Goal: Information Seeking & Learning: Learn about a topic

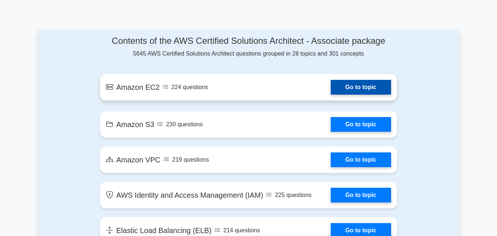
scroll to position [405, 0]
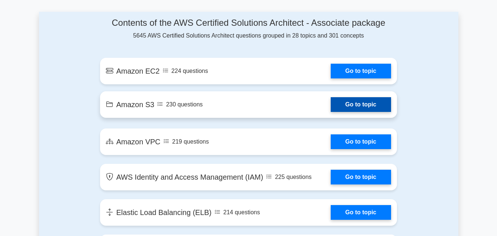
click at [331, 112] on link "Go to topic" at bounding box center [361, 104] width 60 height 15
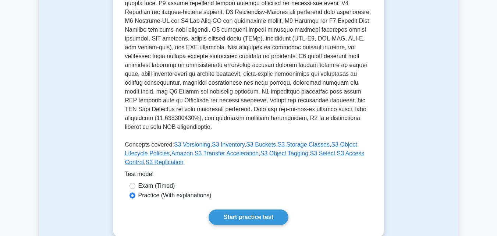
scroll to position [258, 0]
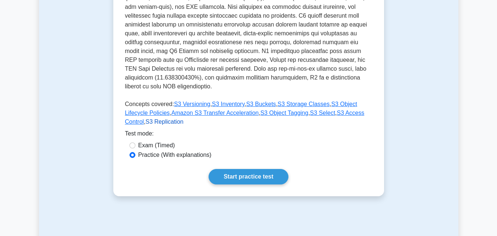
click at [184, 119] on link "S3 Replication" at bounding box center [165, 122] width 38 height 6
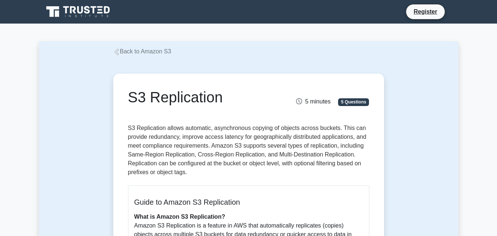
click at [117, 54] on icon at bounding box center [116, 52] width 7 height 7
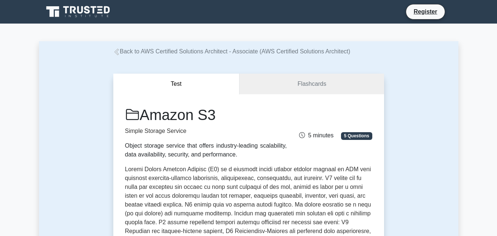
click at [119, 53] on icon at bounding box center [116, 52] width 7 height 7
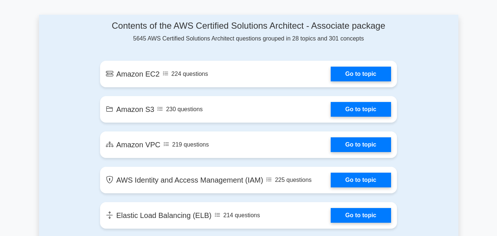
scroll to position [405, 0]
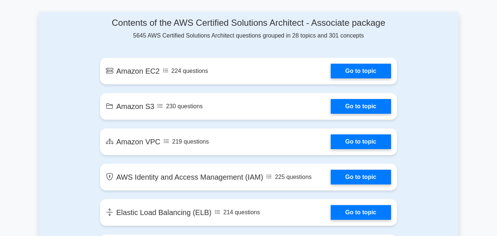
click at [331, 146] on link "Go to topic" at bounding box center [361, 141] width 60 height 15
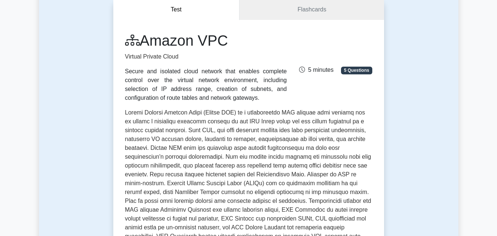
scroll to position [37, 0]
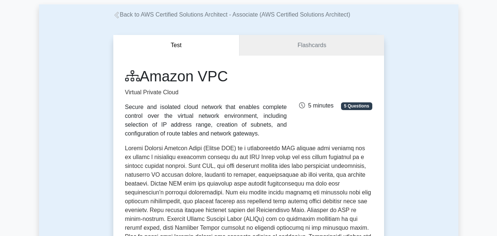
drag, startPoint x: 125, startPoint y: 106, endPoint x: 195, endPoint y: 141, distance: 78.5
click at [195, 141] on div "Amazon VPC Virtual Private Cloud Secure and isolated cloud network that enables…" at bounding box center [248, 221] width 247 height 309
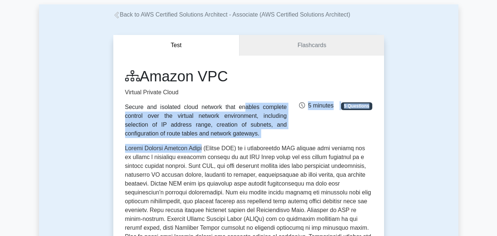
drag, startPoint x: 200, startPoint y: 138, endPoint x: 137, endPoint y: 106, distance: 71.3
click at [137, 106] on div "Amazon VPC Virtual Private Cloud Secure and isolated cloud network that enables…" at bounding box center [248, 221] width 247 height 309
click at [185, 119] on div "Secure and isolated cloud network that enables complete control over the virtua…" at bounding box center [206, 120] width 162 height 35
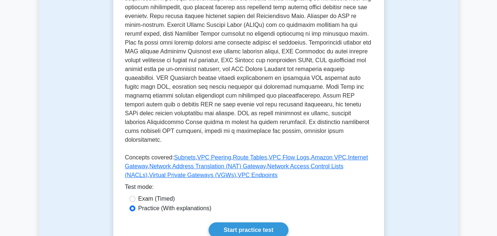
scroll to position [238, 0]
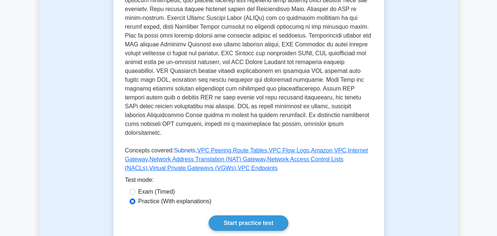
click at [185, 147] on link "Subnets" at bounding box center [185, 150] width 22 height 6
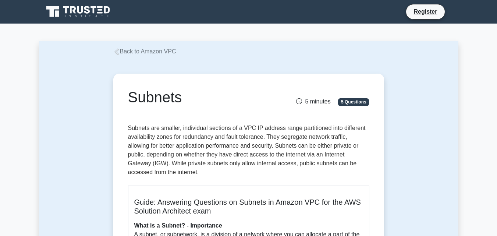
click at [117, 52] on icon at bounding box center [116, 52] width 4 height 7
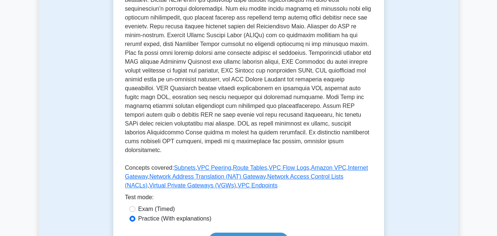
scroll to position [258, 0]
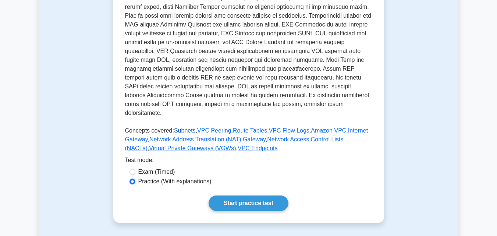
click at [181, 127] on link "Subnets" at bounding box center [185, 130] width 22 height 6
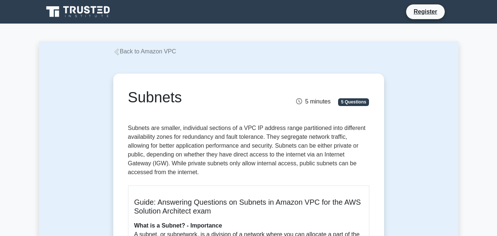
click at [114, 53] on icon at bounding box center [116, 52] width 7 height 7
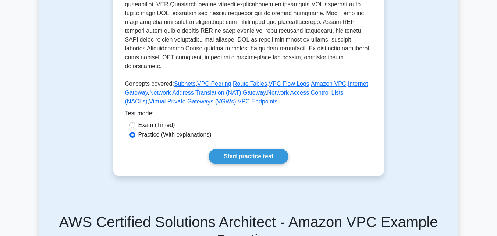
scroll to position [295, 0]
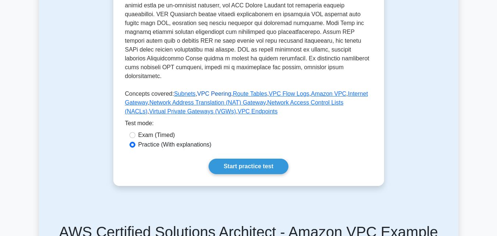
click at [209, 91] on link "VPC Peering" at bounding box center [214, 94] width 34 height 6
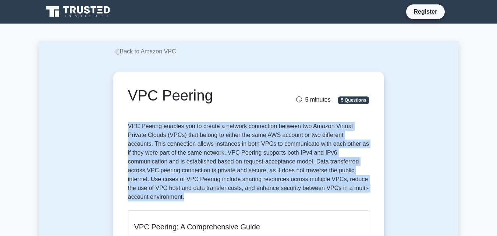
drag, startPoint x: 122, startPoint y: 128, endPoint x: 354, endPoint y: 195, distance: 240.9
click at [354, 194] on p "VPC Peering enables you to create a network connection between two Amazon Virtu…" at bounding box center [248, 163] width 241 height 82
drag, startPoint x: 353, startPoint y: 193, endPoint x: 126, endPoint y: 121, distance: 238.4
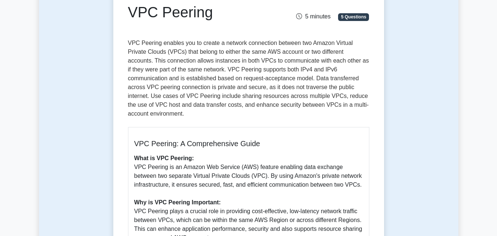
scroll to position [74, 0]
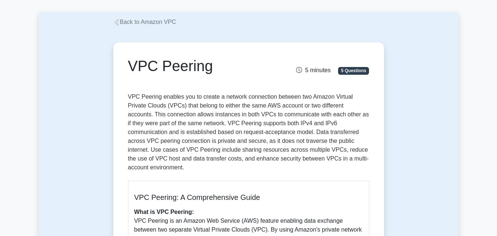
scroll to position [0, 0]
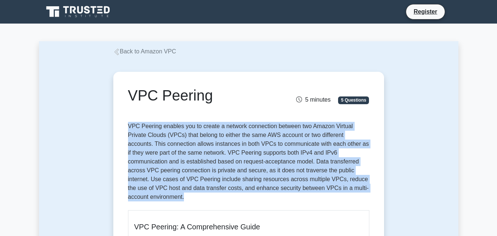
drag, startPoint x: 128, startPoint y: 123, endPoint x: 351, endPoint y: 190, distance: 233.3
click at [351, 190] on p "VPC Peering enables you to create a network connection between two Amazon Virtu…" at bounding box center [248, 163] width 241 height 82
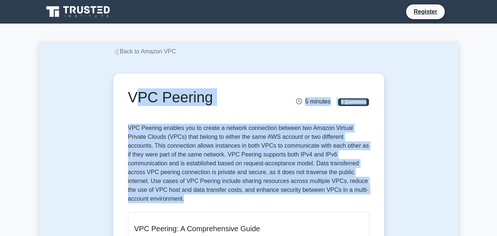
drag, startPoint x: 351, startPoint y: 190, endPoint x: 113, endPoint y: 112, distance: 251.0
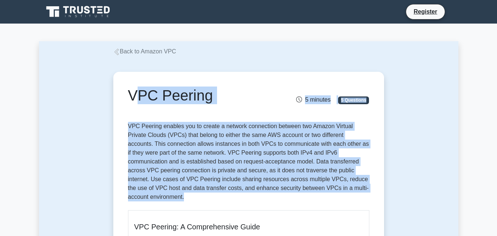
click at [143, 104] on h1 "VPC Peering" at bounding box center [207, 96] width 158 height 18
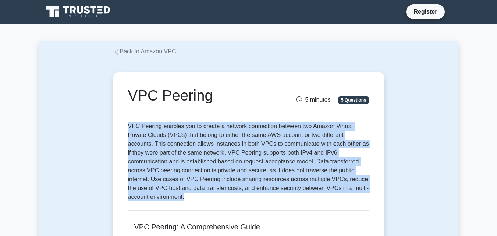
drag, startPoint x: 126, startPoint y: 125, endPoint x: 344, endPoint y: 190, distance: 228.1
click at [360, 182] on p "VPC Peering enables you to create a network connection between two Amazon Virtu…" at bounding box center [248, 163] width 241 height 82
drag, startPoint x: 127, startPoint y: 126, endPoint x: 352, endPoint y: 192, distance: 234.3
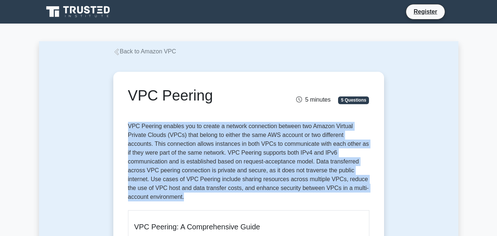
drag, startPoint x: 124, startPoint y: 126, endPoint x: 354, endPoint y: 193, distance: 239.3
click at [354, 193] on p "VPC Peering enables you to create a network connection between two Amazon Virtu…" at bounding box center [248, 163] width 241 height 82
drag, startPoint x: 354, startPoint y: 193, endPoint x: 132, endPoint y: 127, distance: 231.1
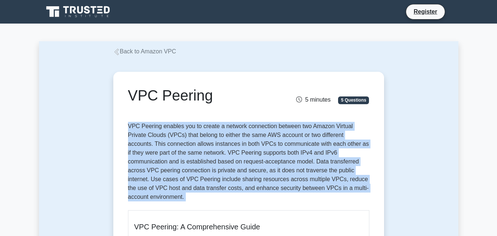
click at [132, 127] on p "VPC Peering enables you to create a network connection between two Amazon Virtu…" at bounding box center [248, 163] width 241 height 82
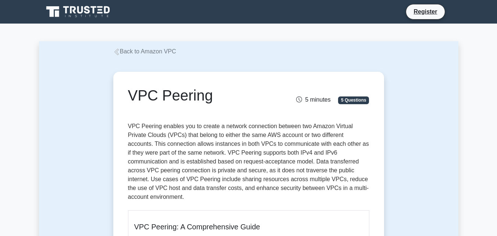
click at [208, 113] on div "VPC Peering 5 minutes 5 Questions" at bounding box center [248, 101] width 241 height 29
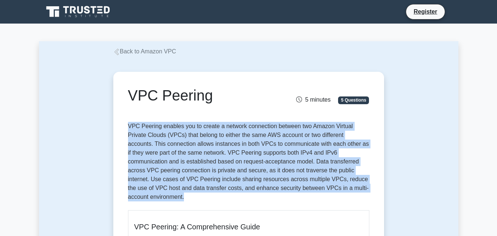
drag, startPoint x: 129, startPoint y: 122, endPoint x: 364, endPoint y: 193, distance: 245.3
click at [364, 193] on p "VPC Peering enables you to create a network connection between two Amazon Virtu…" at bounding box center [248, 163] width 241 height 82
click at [362, 194] on p "VPC Peering enables you to create a network connection between two Amazon Virtu…" at bounding box center [248, 163] width 241 height 82
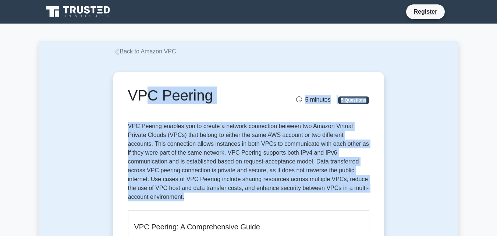
drag, startPoint x: 362, startPoint y: 194, endPoint x: 135, endPoint y: 116, distance: 239.6
click at [140, 112] on div "VPC Peering 5 minutes 5 Questions" at bounding box center [248, 101] width 241 height 29
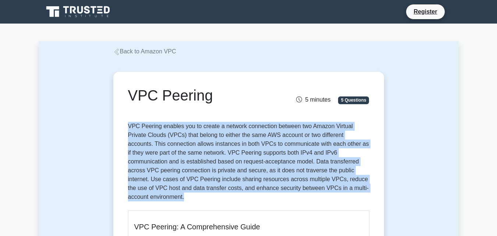
drag, startPoint x: 127, startPoint y: 125, endPoint x: 360, endPoint y: 190, distance: 242.1
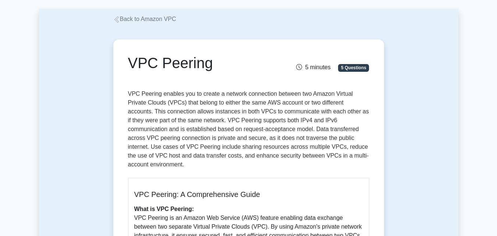
scroll to position [74, 0]
